Goal: Use online tool/utility: Utilize a website feature to perform a specific function

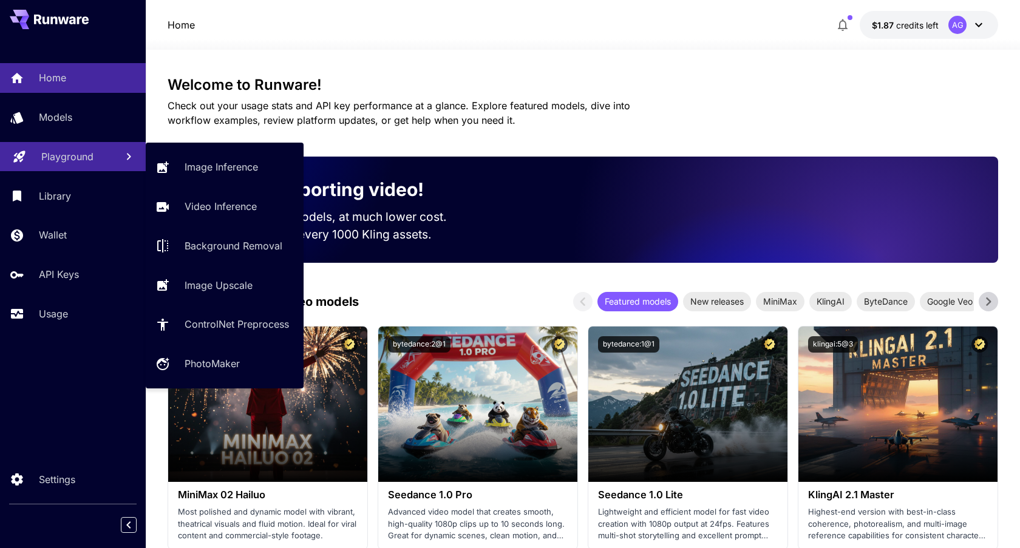
click at [81, 168] on link "Playground" at bounding box center [73, 157] width 146 height 30
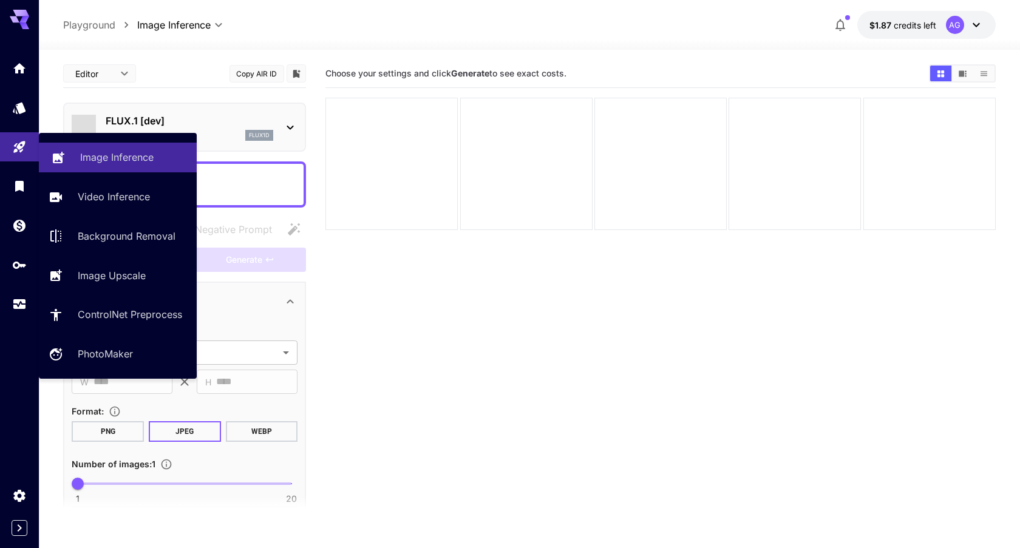
click at [143, 159] on p "Image Inference" at bounding box center [116, 157] width 73 height 15
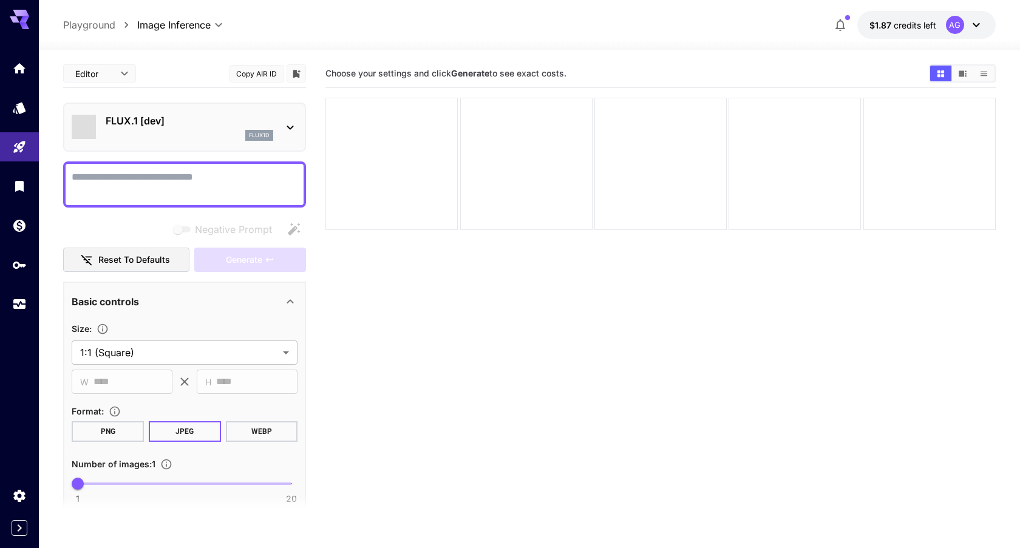
click at [110, 80] on body "**********" at bounding box center [510, 322] width 1020 height 644
click at [165, 62] on div at bounding box center [510, 274] width 1020 height 548
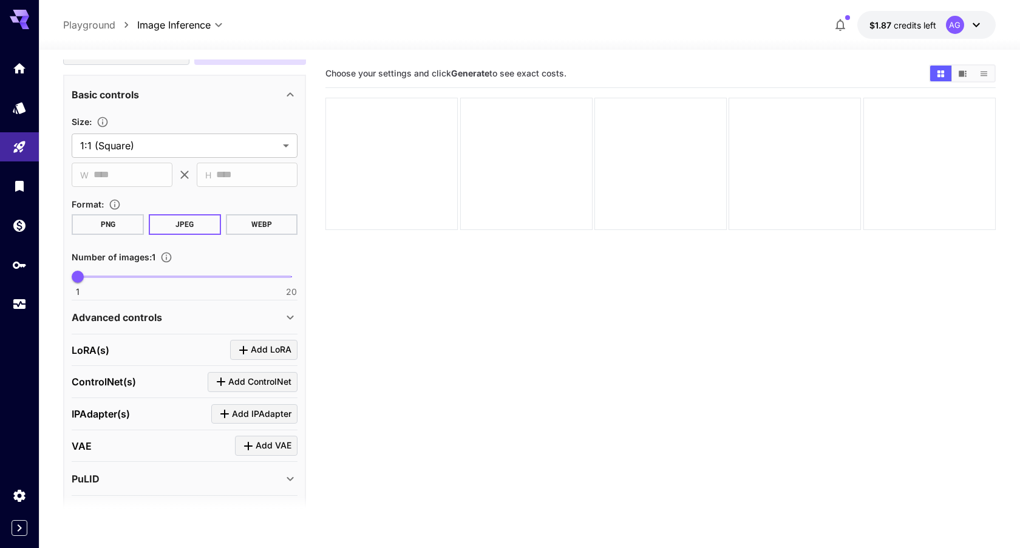
scroll to position [275, 0]
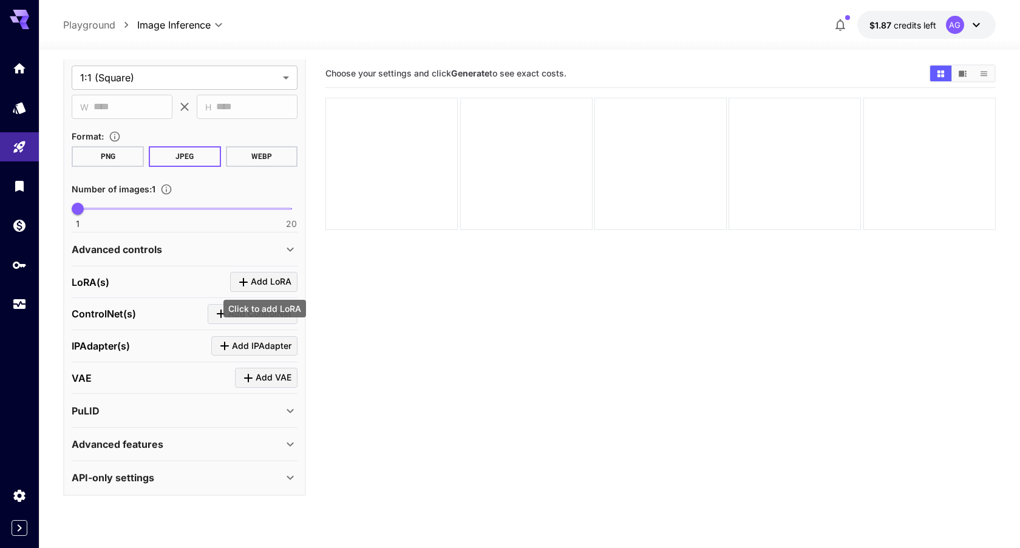
click at [273, 280] on span "Add LoRA" at bounding box center [271, 281] width 41 height 15
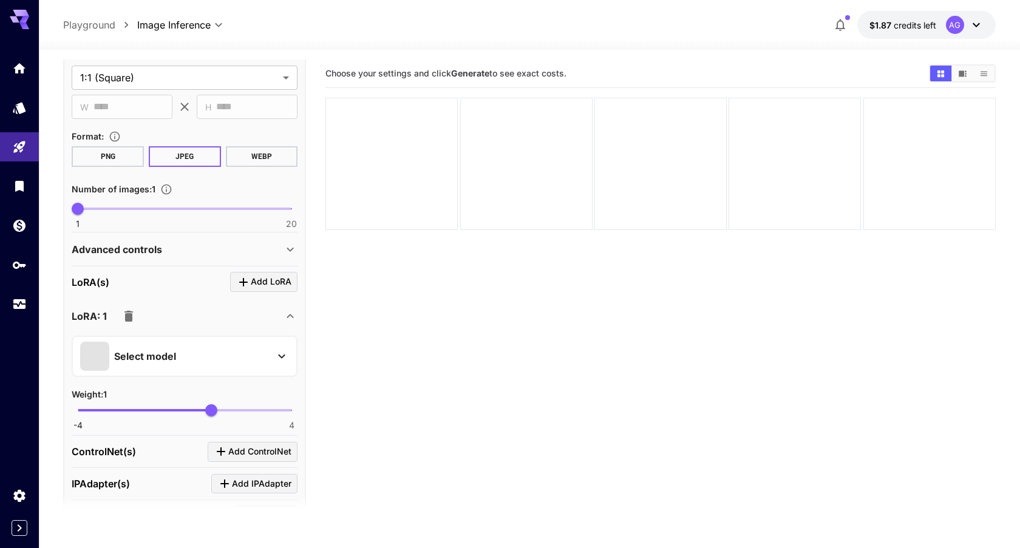
click at [257, 356] on div "Select model" at bounding box center [174, 356] width 189 height 29
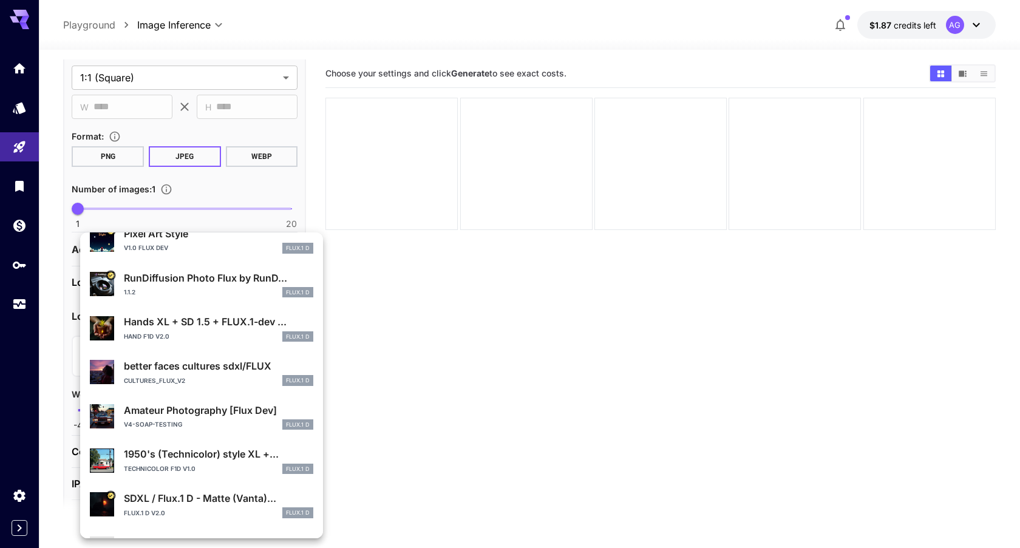
scroll to position [0, 0]
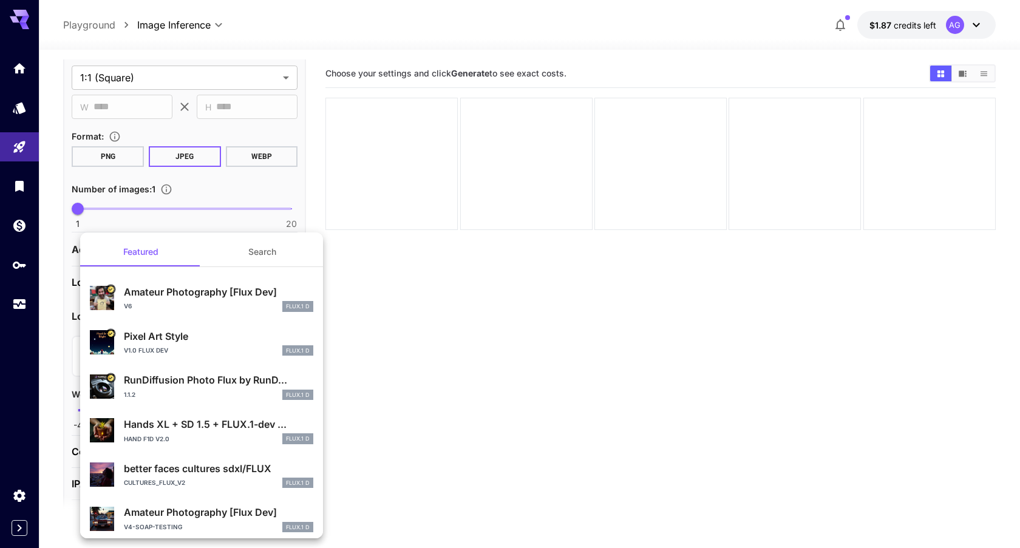
click at [364, 362] on div at bounding box center [510, 274] width 1020 height 548
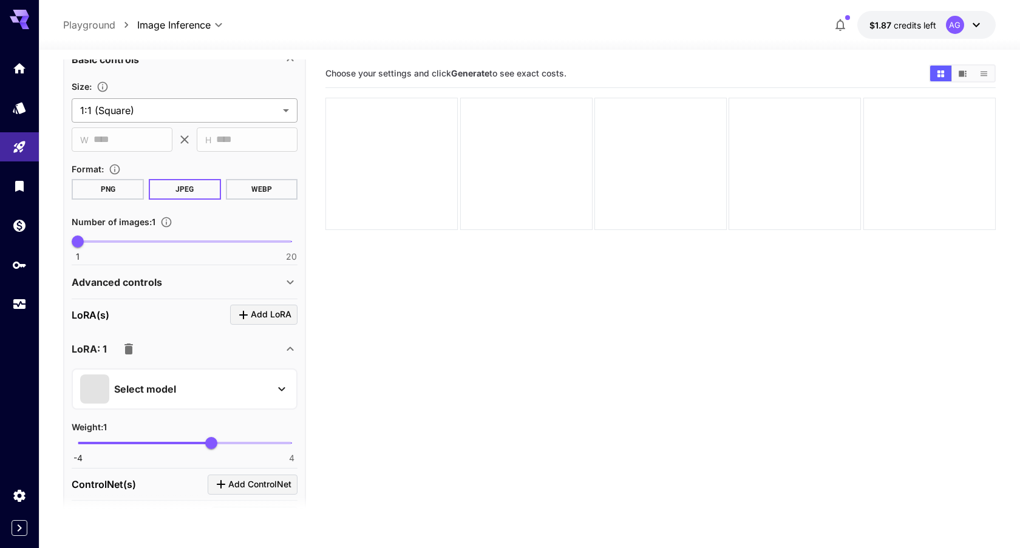
scroll to position [413, 0]
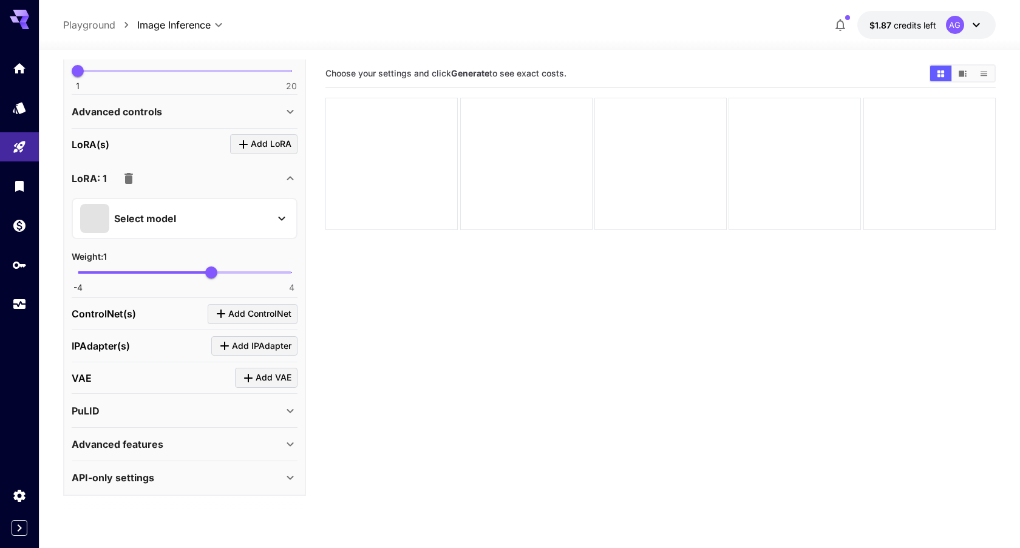
click at [288, 179] on icon at bounding box center [290, 178] width 7 height 4
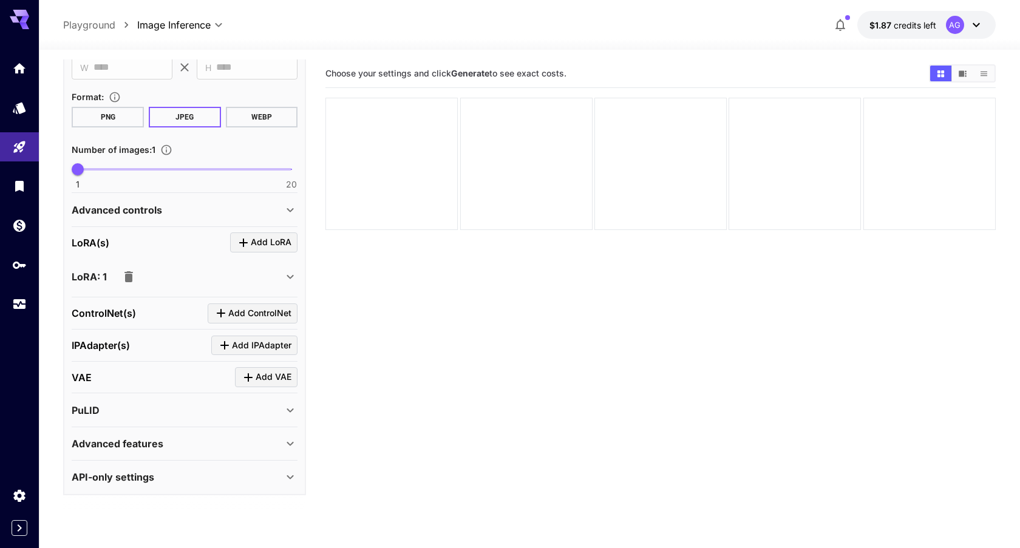
scroll to position [314, 0]
click at [129, 275] on icon "button" at bounding box center [128, 277] width 9 height 11
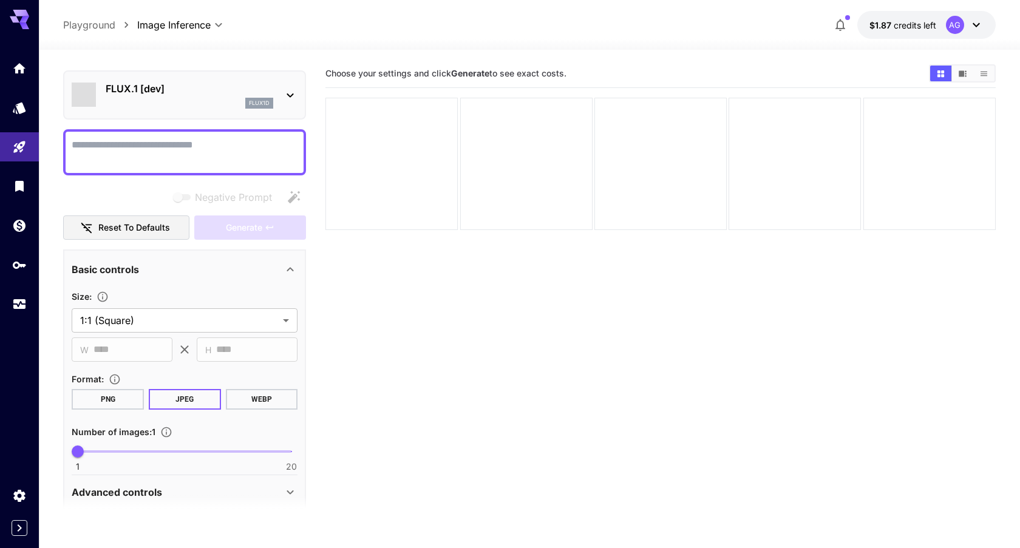
scroll to position [0, 0]
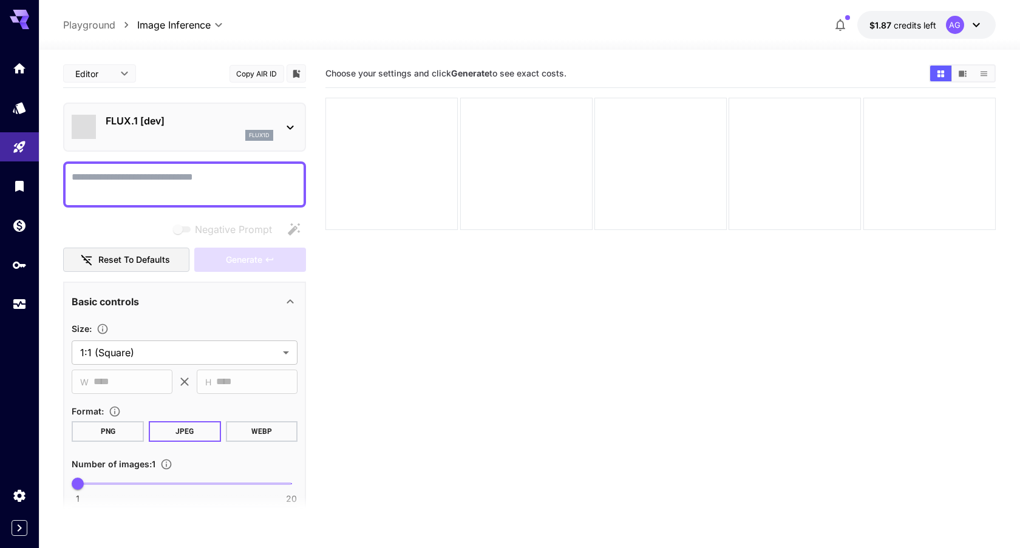
click at [169, 176] on textarea "Negative Prompt" at bounding box center [185, 184] width 226 height 29
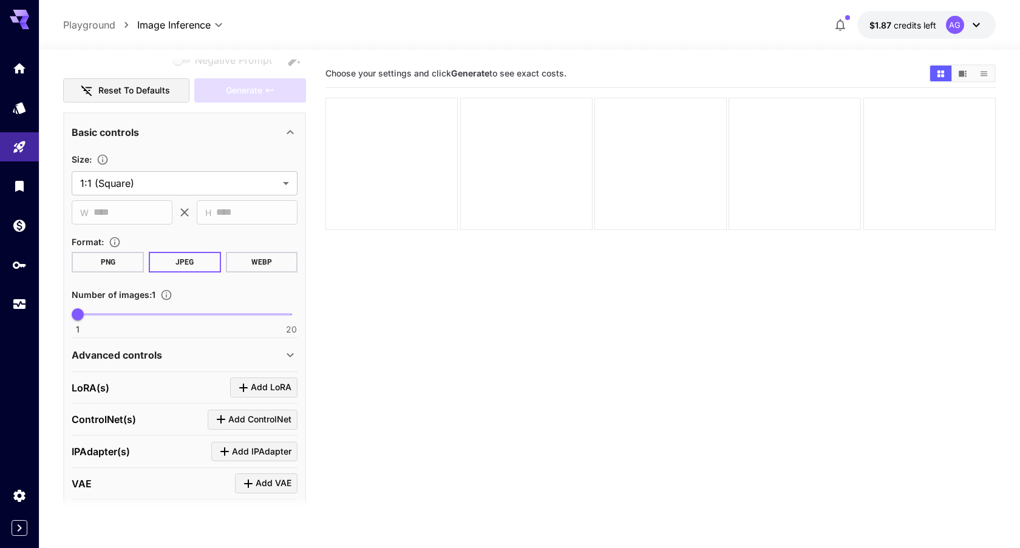
scroll to position [92, 0]
